Goal: Task Accomplishment & Management: Manage account settings

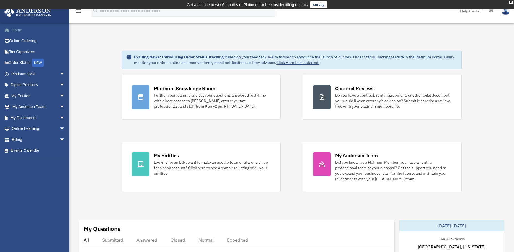
click at [17, 30] on link "Home" at bounding box center [38, 29] width 69 height 11
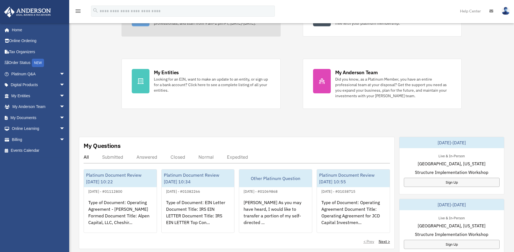
scroll to position [166, 0]
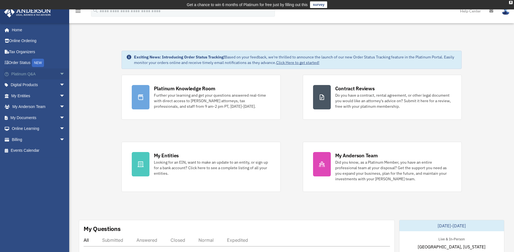
click at [59, 76] on span "arrow_drop_down" at bounding box center [64, 73] width 11 height 11
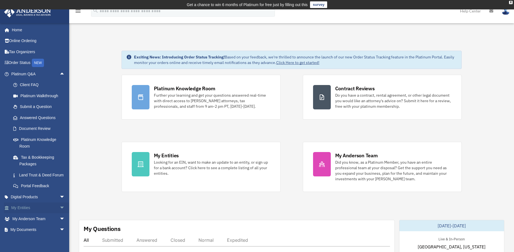
click at [59, 207] on span "arrow_drop_down" at bounding box center [64, 207] width 11 height 11
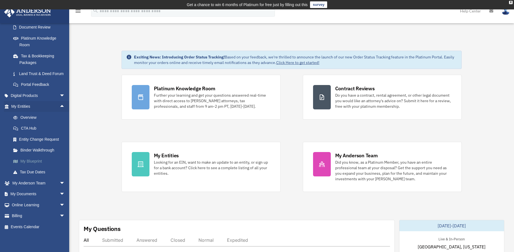
click at [24, 160] on link "My Blueprint" at bounding box center [41, 160] width 66 height 11
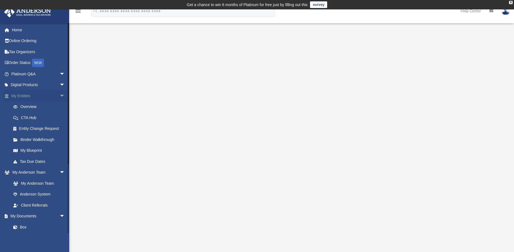
click at [59, 96] on span "arrow_drop_down" at bounding box center [64, 95] width 11 height 11
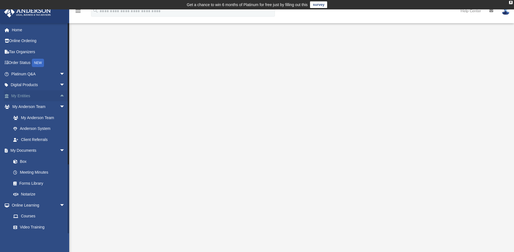
click at [59, 96] on span "arrow_drop_up" at bounding box center [64, 95] width 11 height 11
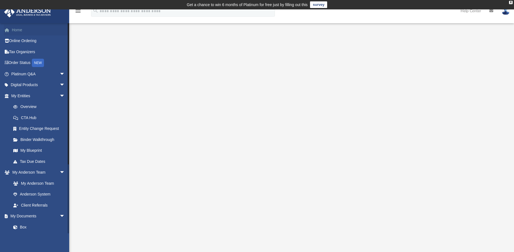
click at [15, 33] on link "Home" at bounding box center [38, 29] width 69 height 11
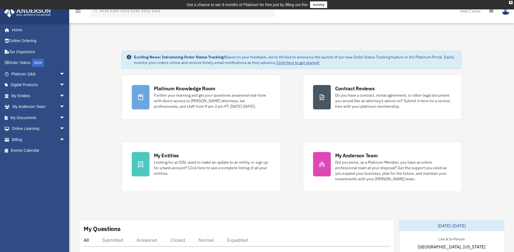
click at [79, 15] on div "menu" at bounding box center [78, 11] width 18 height 14
click at [79, 11] on icon "menu" at bounding box center [78, 11] width 7 height 7
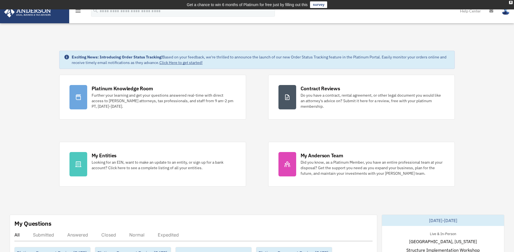
click at [79, 11] on icon "menu" at bounding box center [78, 11] width 7 height 7
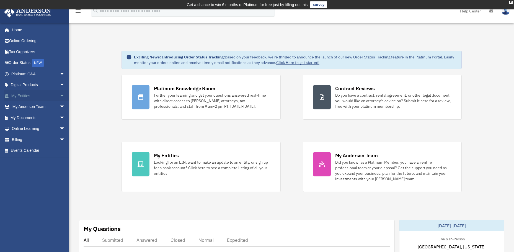
click at [59, 92] on span "arrow_drop_down" at bounding box center [64, 95] width 11 height 11
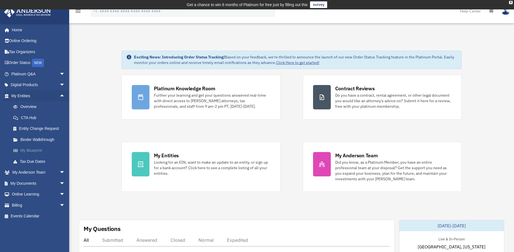
click at [36, 148] on link "My Blueprint" at bounding box center [41, 150] width 66 height 11
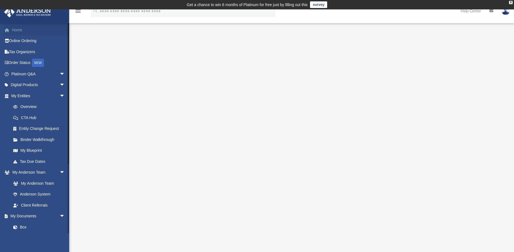
click at [18, 27] on link "Home" at bounding box center [38, 29] width 69 height 11
click at [17, 31] on link "Home" at bounding box center [38, 29] width 69 height 11
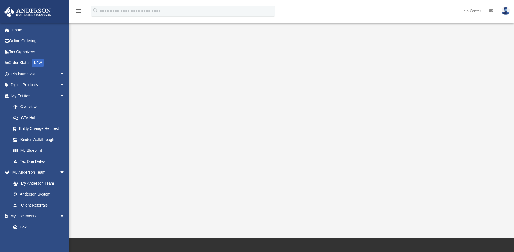
scroll to position [55, 0]
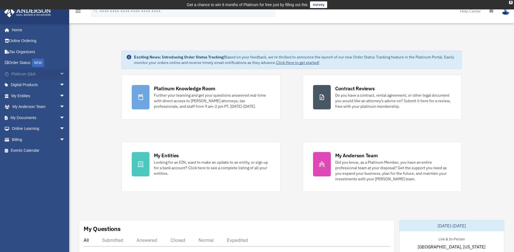
click at [59, 74] on span "arrow_drop_down" at bounding box center [64, 73] width 11 height 11
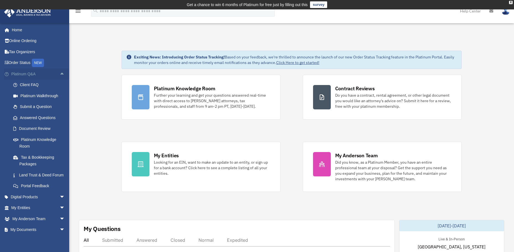
click at [25, 74] on link "Platinum Q&A arrow_drop_up" at bounding box center [38, 73] width 69 height 11
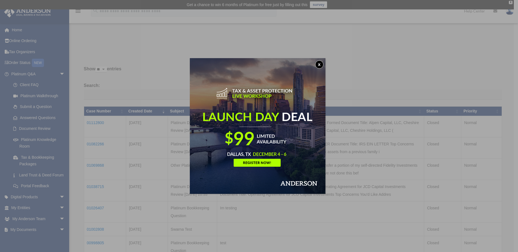
click at [323, 64] on button "x" at bounding box center [319, 64] width 8 height 8
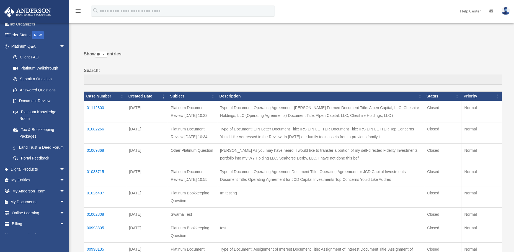
scroll to position [23, 0]
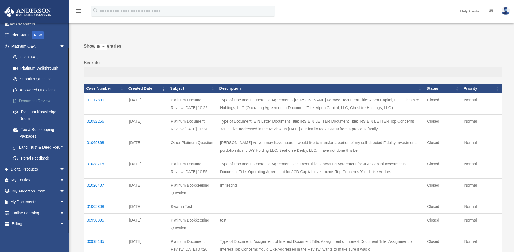
click at [41, 103] on link "Document Review" at bounding box center [41, 100] width 66 height 11
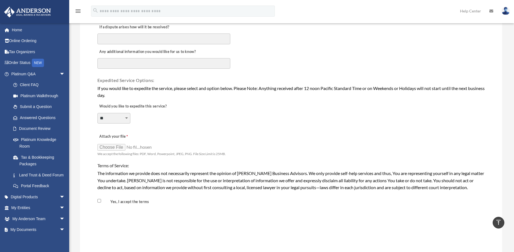
scroll to position [359, 0]
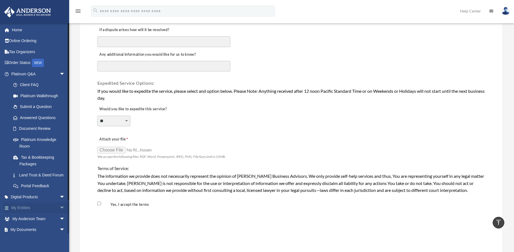
click at [59, 206] on span "arrow_drop_down" at bounding box center [64, 207] width 11 height 11
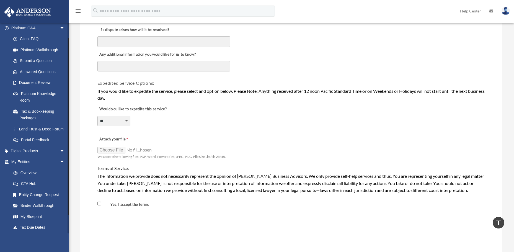
scroll to position [48, 0]
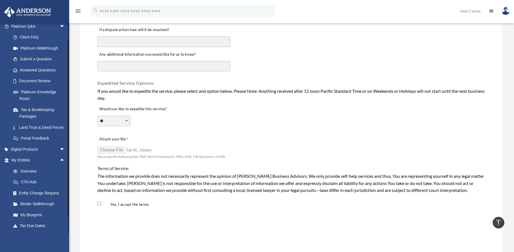
drag, startPoint x: 69, startPoint y: 180, endPoint x: 69, endPoint y: 195, distance: 15.8
click at [69, 195] on div "Document Review bob.apples@andersonadvisors.com Sign Out bob.apples@andersonadv…" at bounding box center [257, -1] width 514 height 659
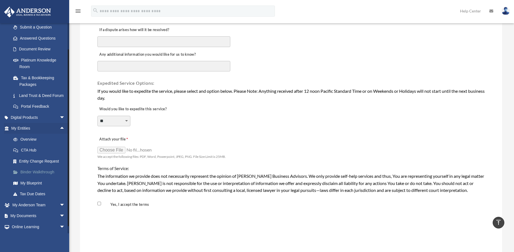
scroll to position [101, 0]
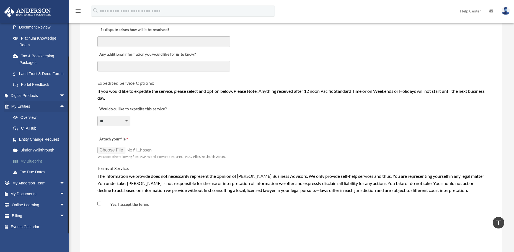
drag, startPoint x: 68, startPoint y: 133, endPoint x: 65, endPoint y: 162, distance: 29.2
click at [65, 162] on div "bob.apples@andersonadvisors.com Sign Out bob.apples@andersonadvisors.com Home O…" at bounding box center [34, 128] width 69 height 210
click at [18, 196] on link "My Documents arrow_drop_down" at bounding box center [38, 193] width 69 height 11
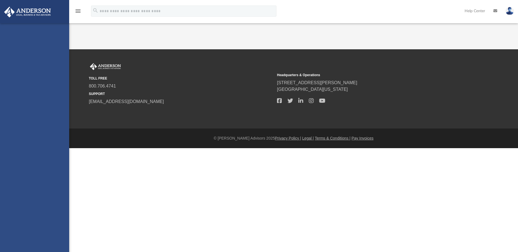
click at [58, 194] on div "bob.apples@andersonadvisors.com Sign Out bob.apples@andersonadvisors.com Home O…" at bounding box center [34, 149] width 69 height 252
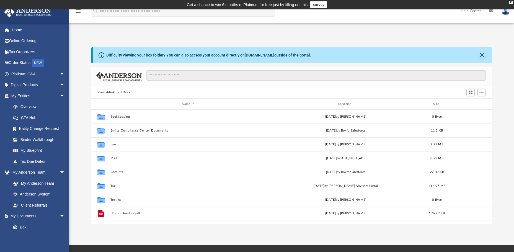
scroll to position [122, 396]
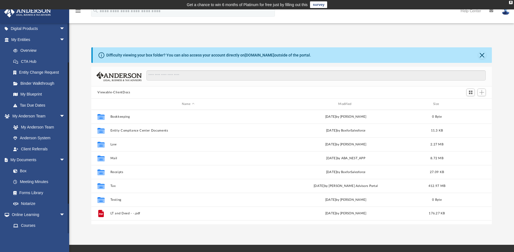
drag, startPoint x: 68, startPoint y: 135, endPoint x: 68, endPoint y: 176, distance: 41.0
click at [68, 176] on div at bounding box center [68, 132] width 1 height 141
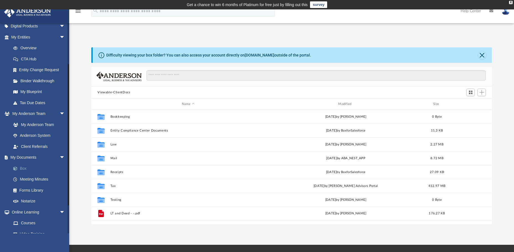
click at [28, 169] on link "Box" at bounding box center [41, 168] width 66 height 11
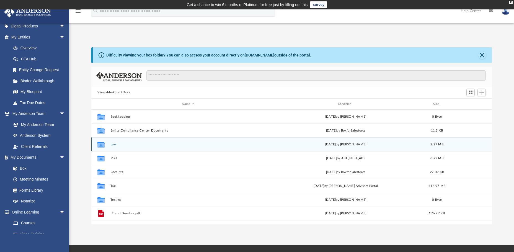
click at [113, 144] on button "Law" at bounding box center [187, 144] width 155 height 4
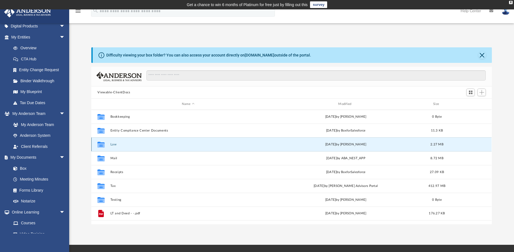
click at [113, 144] on button "Law" at bounding box center [187, 144] width 155 height 4
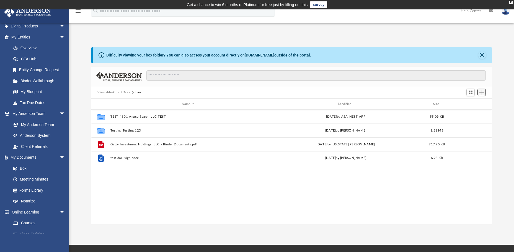
click at [483, 91] on span "Add" at bounding box center [481, 92] width 5 height 5
click at [468, 104] on li "Upload" at bounding box center [474, 103] width 18 height 6
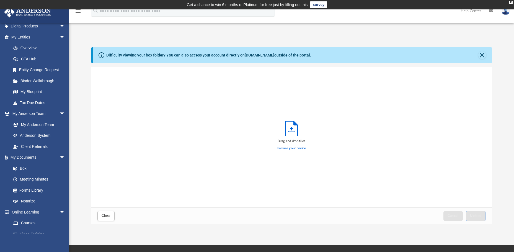
scroll to position [136, 396]
click at [106, 216] on span "Close" at bounding box center [106, 215] width 9 height 3
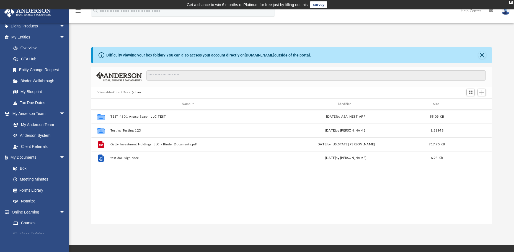
click at [121, 91] on button "Viewable-ClientDocs" at bounding box center [113, 92] width 33 height 5
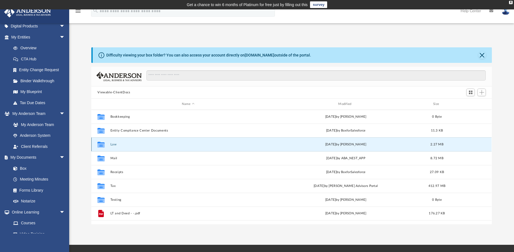
click at [115, 144] on button "Law" at bounding box center [187, 144] width 155 height 4
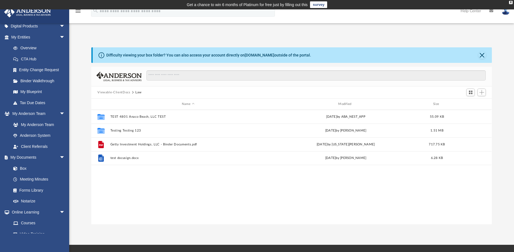
click at [123, 92] on button "Viewable-ClientDocs" at bounding box center [113, 92] width 33 height 5
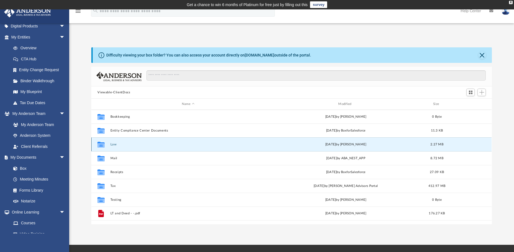
click at [115, 143] on button "Law" at bounding box center [187, 144] width 155 height 4
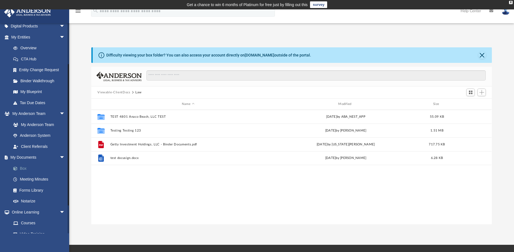
click at [19, 168] on span at bounding box center [18, 169] width 4 height 4
click at [22, 168] on link "Box" at bounding box center [41, 168] width 66 height 11
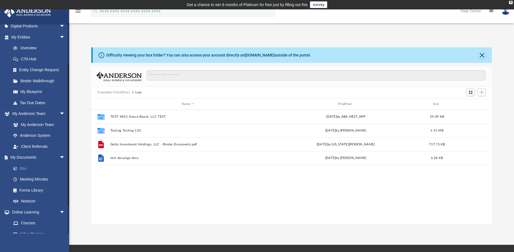
click at [25, 169] on link "Box" at bounding box center [41, 168] width 66 height 11
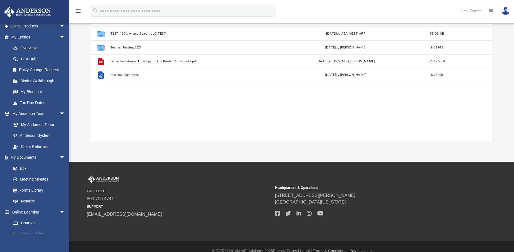
scroll to position [0, 0]
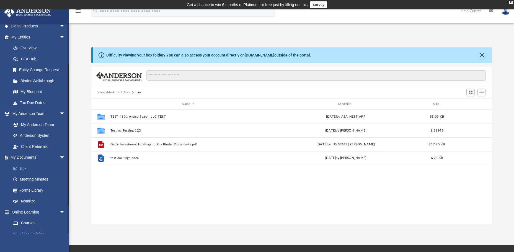
click at [20, 167] on link "Box" at bounding box center [41, 168] width 66 height 11
click at [24, 169] on link "Box" at bounding box center [41, 168] width 66 height 11
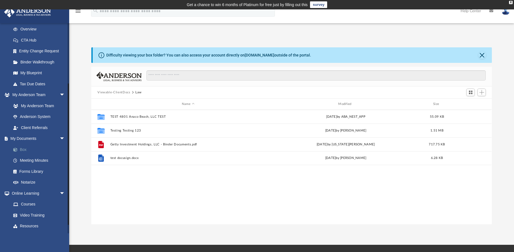
scroll to position [86, 0]
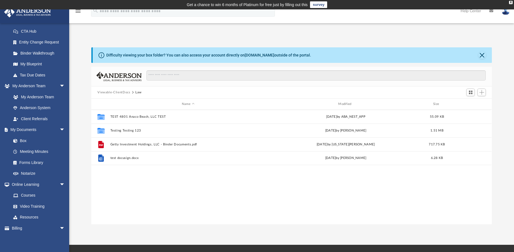
click at [122, 92] on button "Viewable-ClientDocs" at bounding box center [113, 92] width 33 height 5
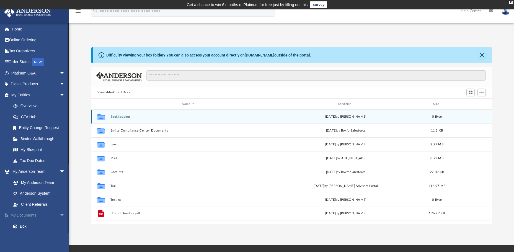
scroll to position [0, 0]
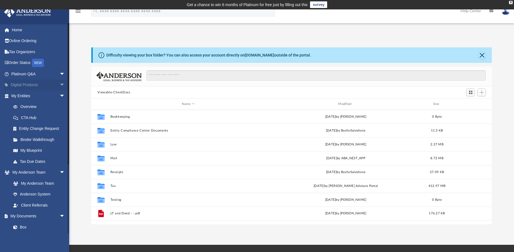
click at [53, 81] on link "Digital Products arrow_drop_down" at bounding box center [38, 84] width 69 height 11
click at [61, 85] on span "arrow_drop_down" at bounding box center [64, 84] width 11 height 11
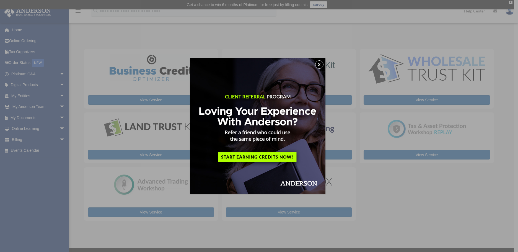
click at [322, 64] on button "x" at bounding box center [319, 64] width 8 height 8
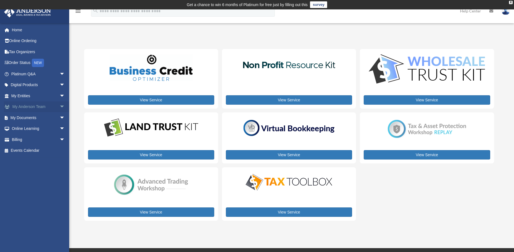
click at [59, 107] on span "arrow_drop_down" at bounding box center [64, 106] width 11 height 11
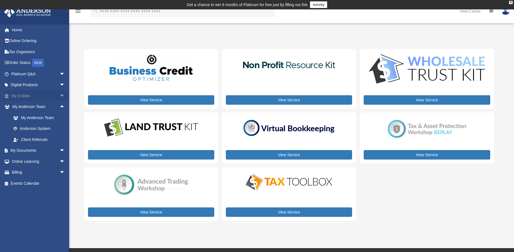
click at [59, 94] on span "arrow_drop_down" at bounding box center [64, 95] width 11 height 11
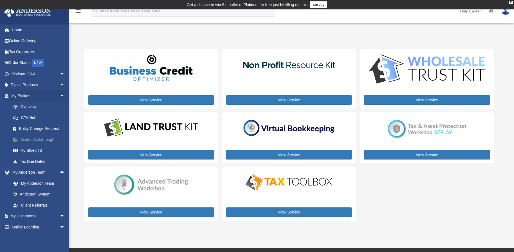
click at [38, 138] on link "Binder Walkthrough" at bounding box center [41, 139] width 66 height 11
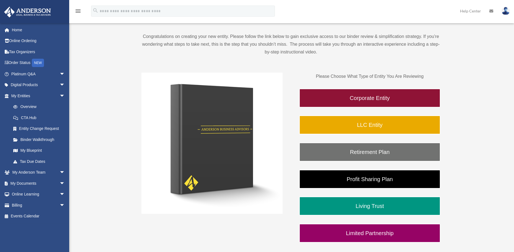
scroll to position [83, 0]
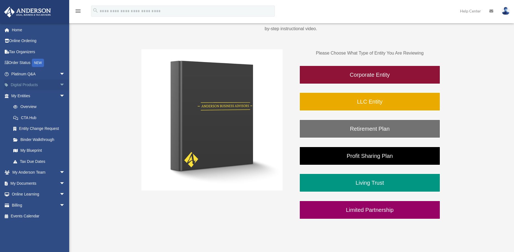
click at [26, 87] on link "Digital Products arrow_drop_down" at bounding box center [38, 84] width 69 height 11
click at [26, 85] on link "Digital Products arrow_drop_down" at bounding box center [38, 84] width 69 height 11
click at [59, 85] on span "arrow_drop_down" at bounding box center [64, 84] width 11 height 11
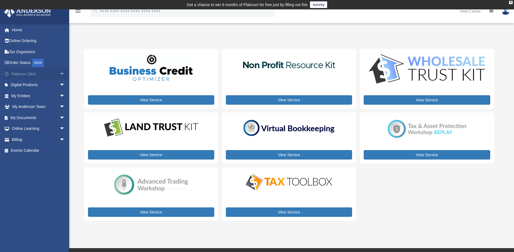
click at [59, 70] on span "arrow_drop_down" at bounding box center [64, 73] width 11 height 11
